Goal: Task Accomplishment & Management: Complete application form

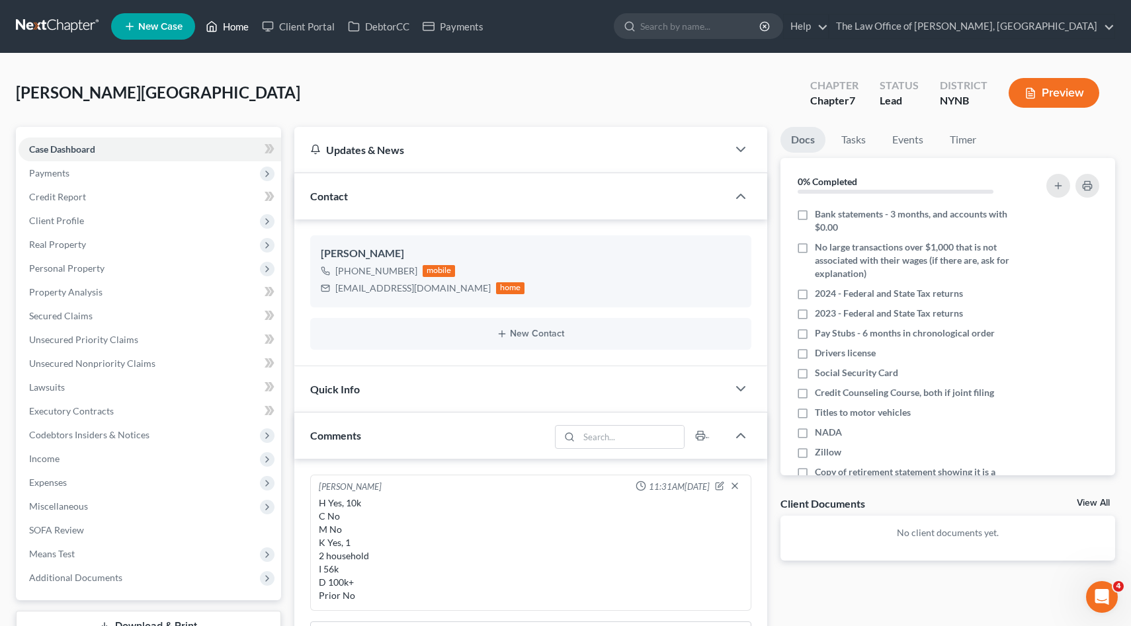
click at [219, 35] on link "Home" at bounding box center [227, 27] width 56 height 24
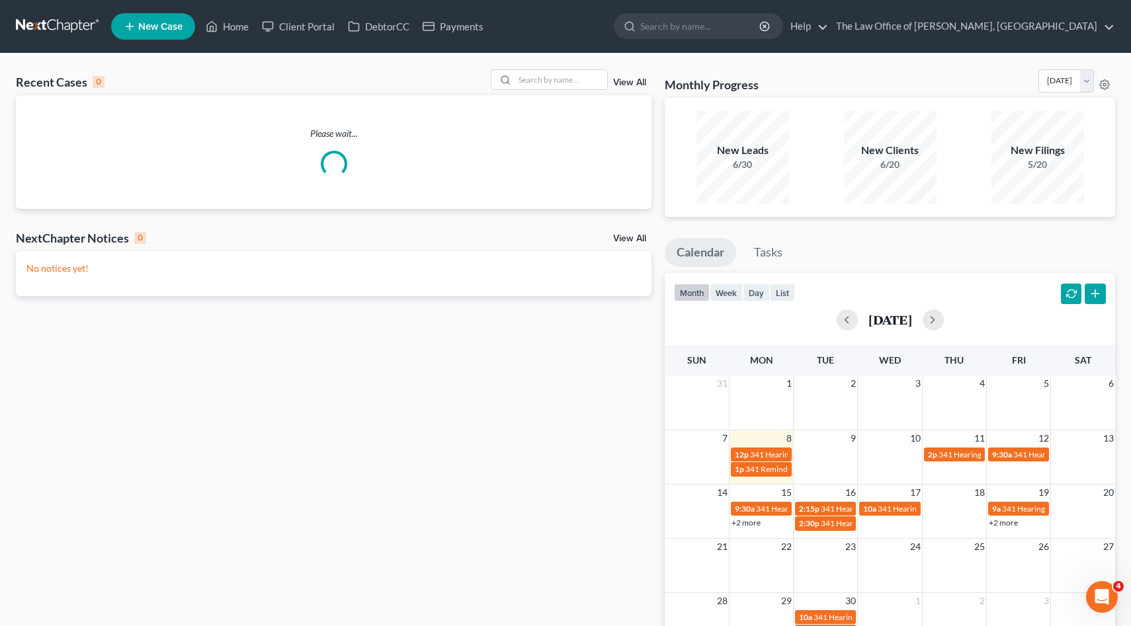
click at [159, 26] on span "New Case" at bounding box center [160, 27] width 44 height 10
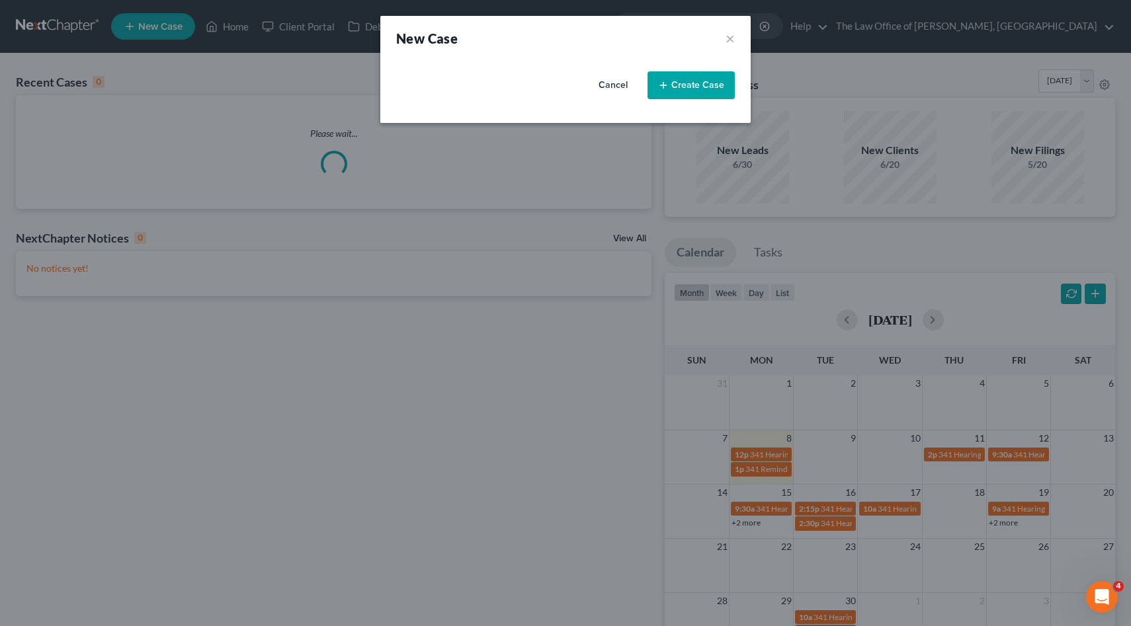
select select "54"
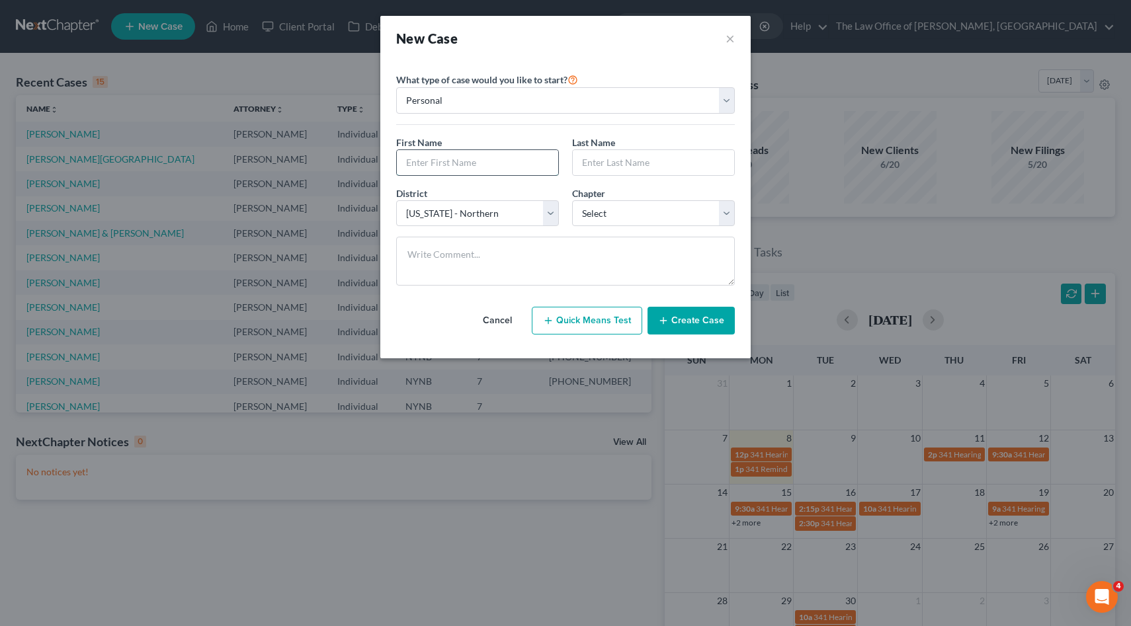
click at [475, 171] on input "text" at bounding box center [477, 162] width 161 height 25
click at [493, 157] on input "text" at bounding box center [477, 162] width 161 height 25
type input "Anjela"
type input "[PERSON_NAME]"
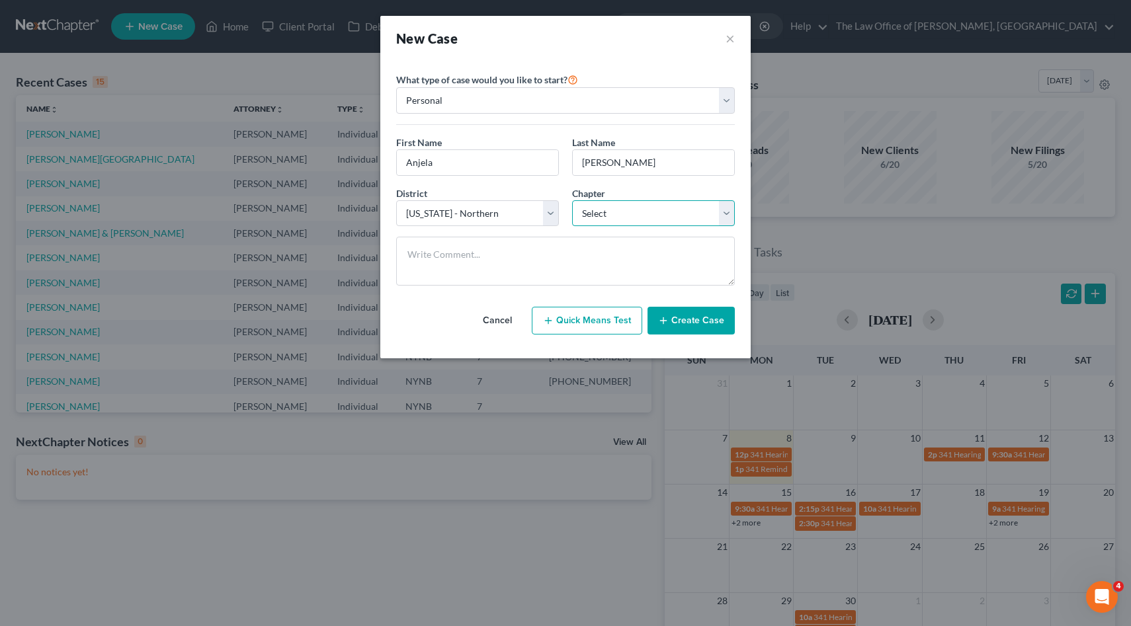
click at [611, 210] on select "Select 7 11 12 13" at bounding box center [653, 213] width 163 height 26
select select "0"
click at [572, 200] on select "Select 7 11 12 13" at bounding box center [653, 213] width 163 height 26
click at [701, 319] on button "Create Case" at bounding box center [690, 321] width 87 height 28
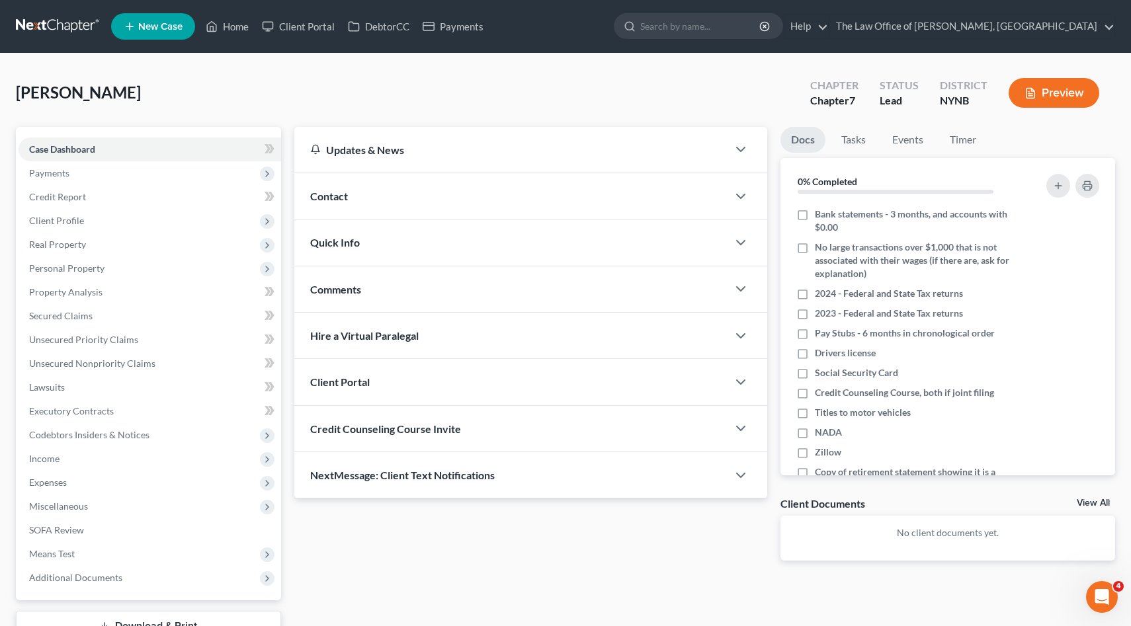
click at [352, 196] on div "Contact" at bounding box center [511, 196] width 434 height 46
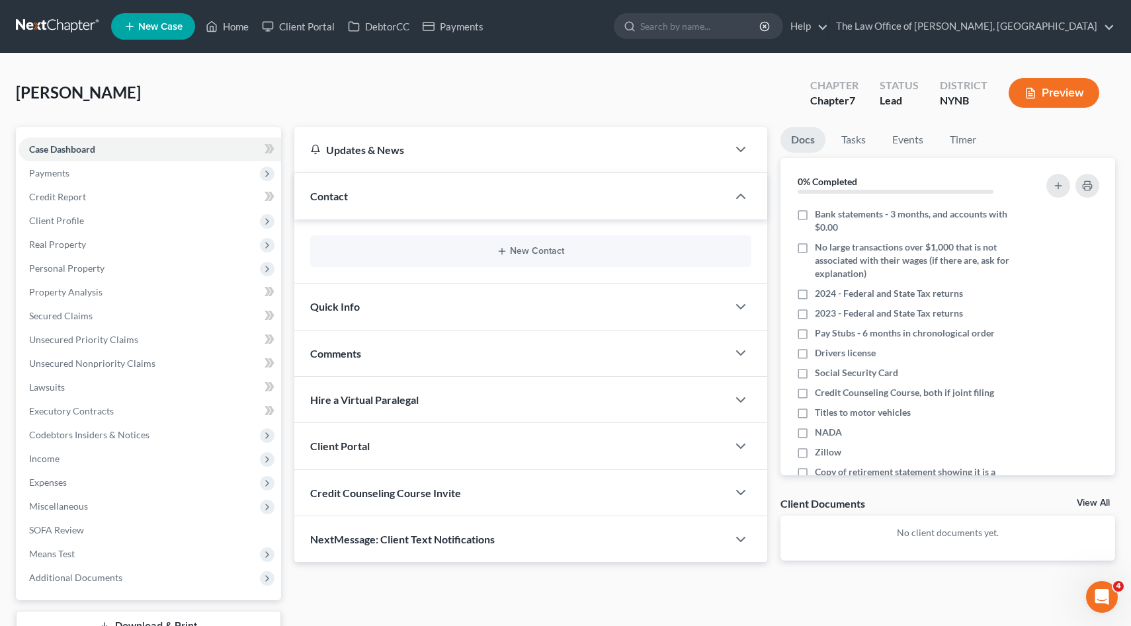
click at [522, 241] on div "New Contact" at bounding box center [531, 251] width 442 height 32
click at [531, 249] on button "New Contact" at bounding box center [531, 251] width 420 height 11
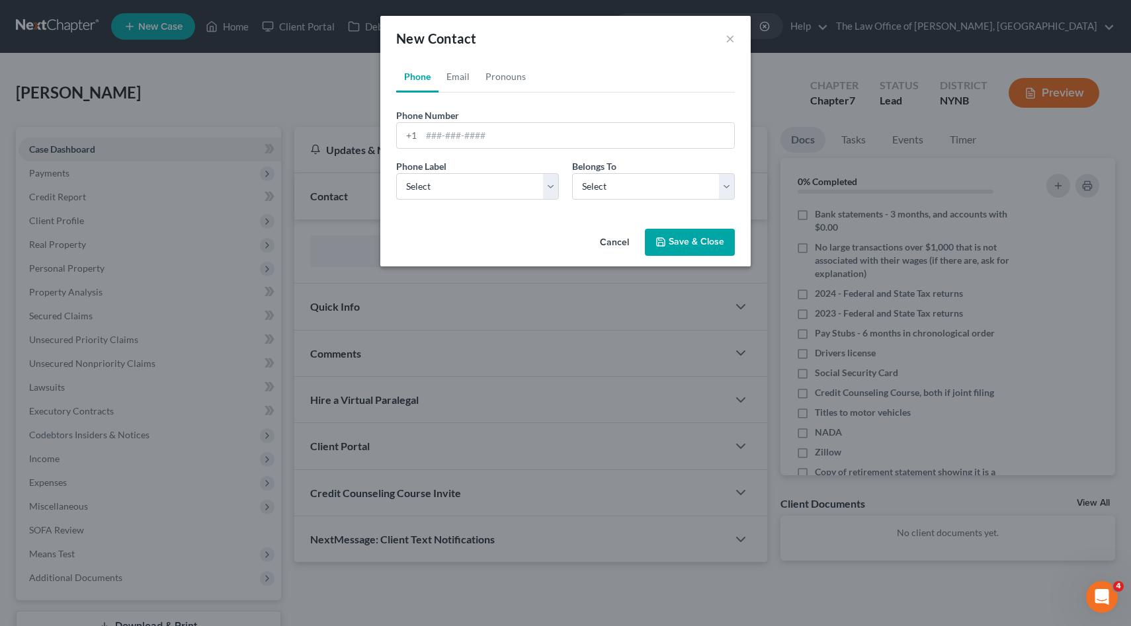
click at [492, 169] on div "Phone Label * Select Mobile Home Work Other" at bounding box center [477, 179] width 176 height 40
click at [458, 138] on input "tel" at bounding box center [577, 135] width 313 height 25
paste input "5188819957"
type input "5188819957"
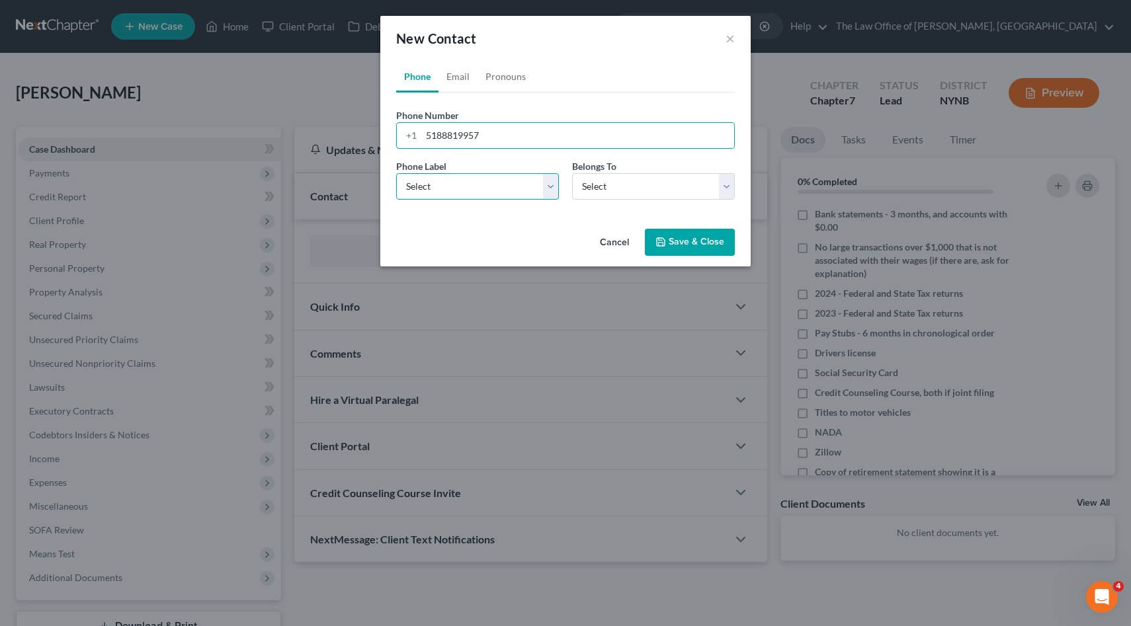
click at [476, 178] on select "Select Mobile Home Work Other" at bounding box center [477, 186] width 163 height 26
select select "0"
click at [396, 173] on select "Select Mobile Home Work Other" at bounding box center [477, 186] width 163 height 26
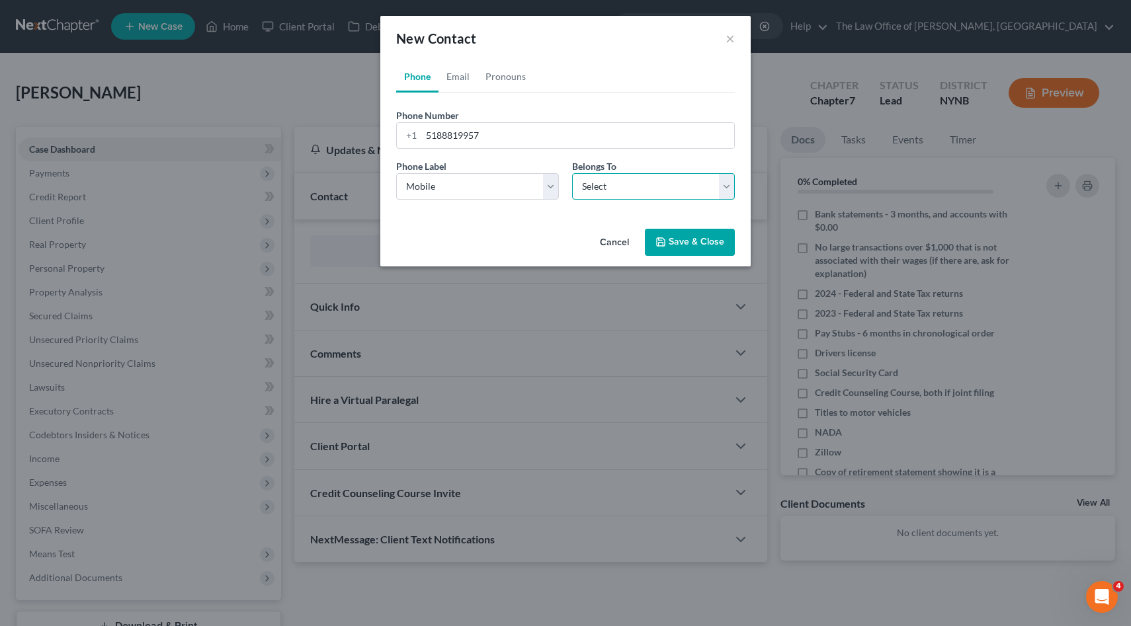
click at [594, 194] on select "Select Client Other" at bounding box center [653, 186] width 163 height 26
select select "0"
click at [572, 173] on select "Select Client Other" at bounding box center [653, 186] width 163 height 26
select select "0"
click at [463, 76] on link "Email" at bounding box center [457, 77] width 39 height 32
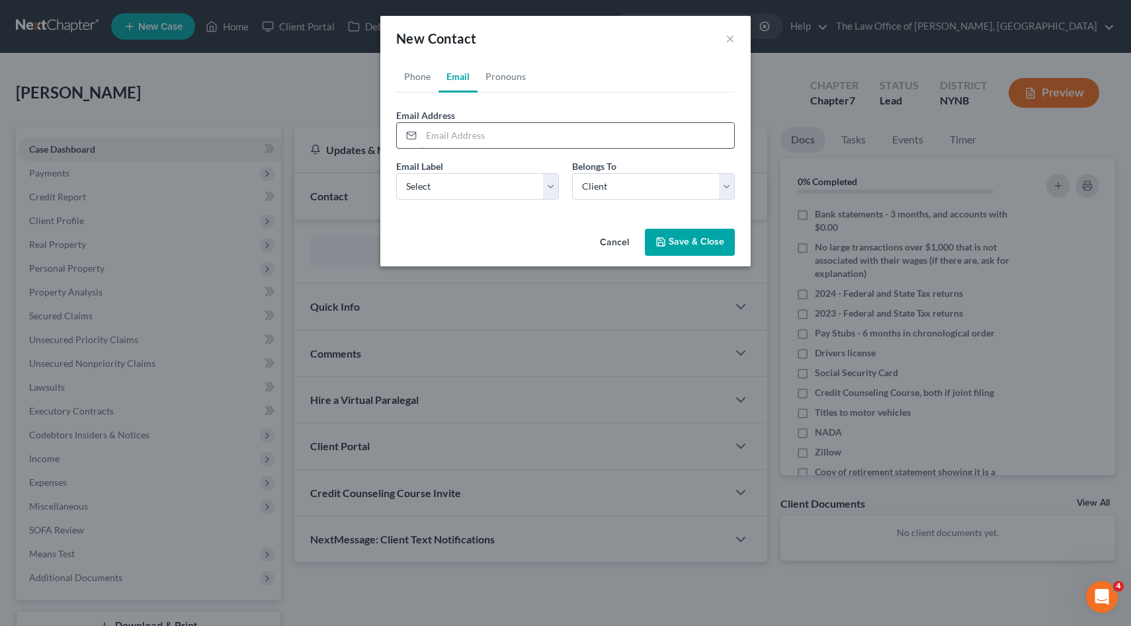
click at [477, 132] on input "email" at bounding box center [577, 135] width 313 height 25
paste input "[EMAIL_ADDRESS][DOMAIN_NAME]"
type input "[EMAIL_ADDRESS][DOMAIN_NAME]"
click at [471, 163] on div "Email Label Select Home Work Other" at bounding box center [477, 179] width 176 height 40
click at [475, 182] on select "Select Home Work Other" at bounding box center [477, 186] width 163 height 26
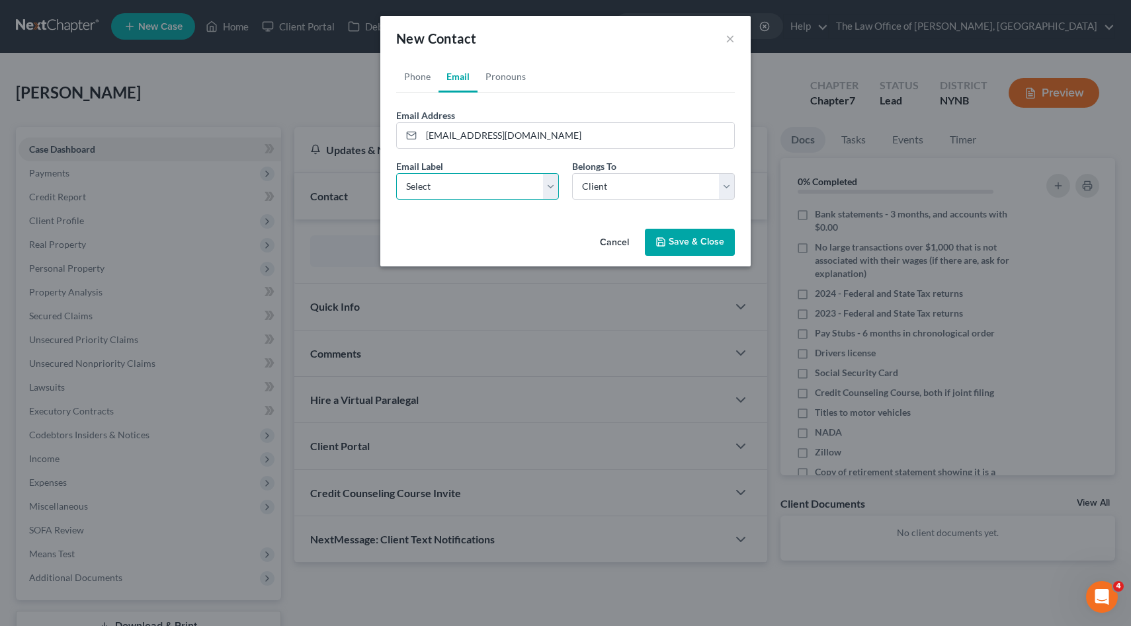
select select "0"
click at [396, 173] on select "Select Home Work Other" at bounding box center [477, 186] width 163 height 26
click at [662, 243] on icon "button" at bounding box center [660, 242] width 11 height 11
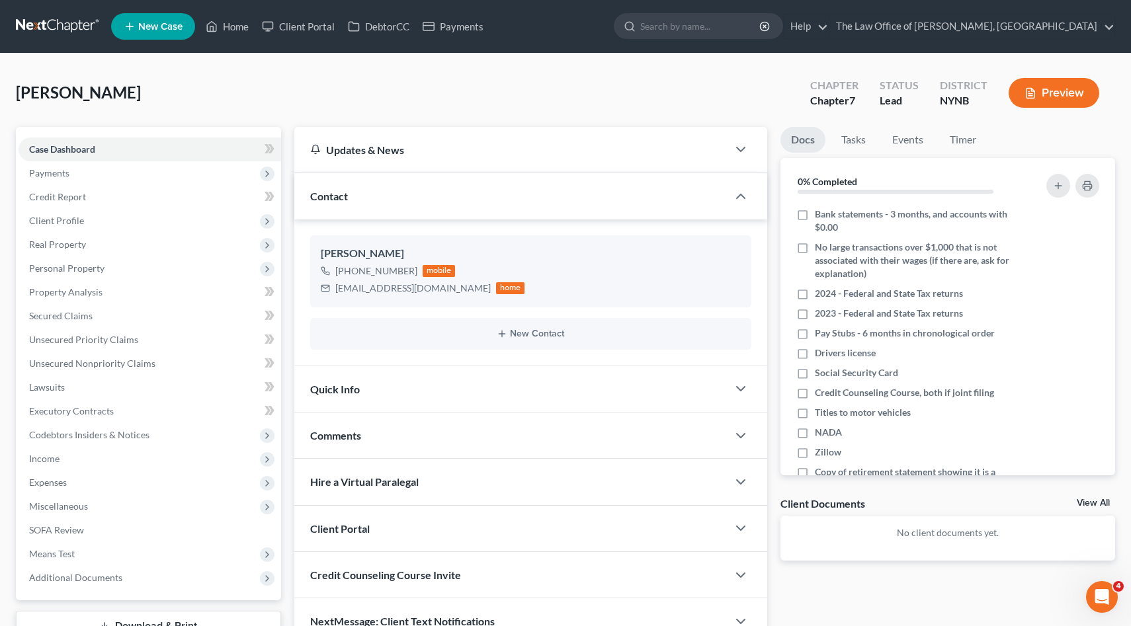
click at [227, 38] on ul "New Case Home Client Portal DebtorCC Payments - No Result - See all results Or …" at bounding box center [613, 26] width 1004 height 34
click at [227, 21] on link "Home" at bounding box center [227, 27] width 56 height 24
